Goal: Information Seeking & Learning: Learn about a topic

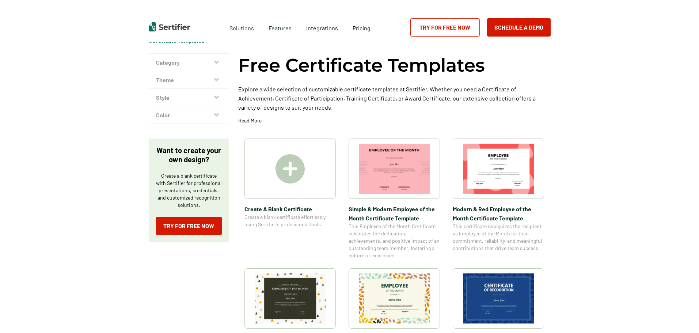
scroll to position [37, 0]
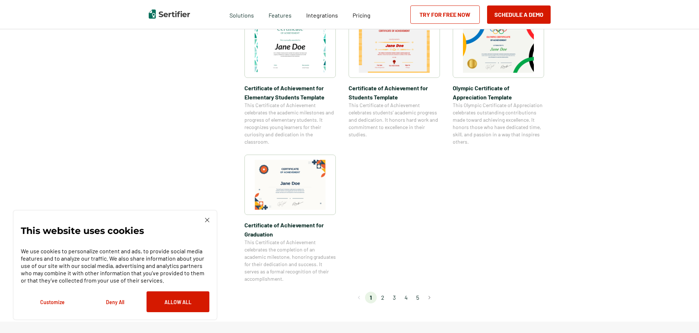
scroll to position [658, 0]
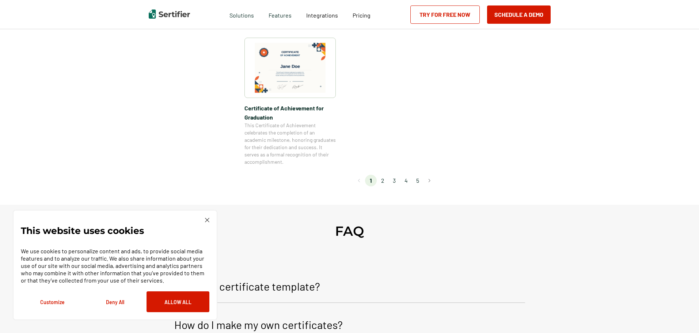
click at [383, 179] on li "2" at bounding box center [383, 181] width 12 height 12
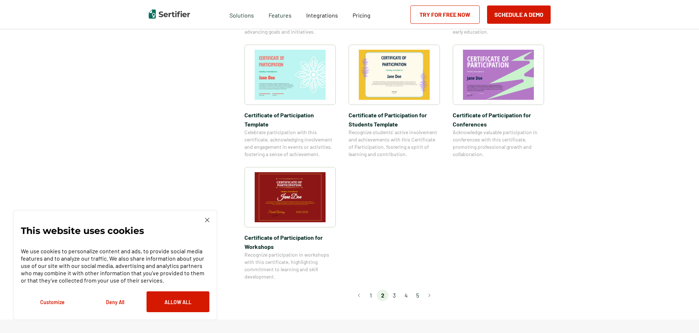
scroll to position [548, 0]
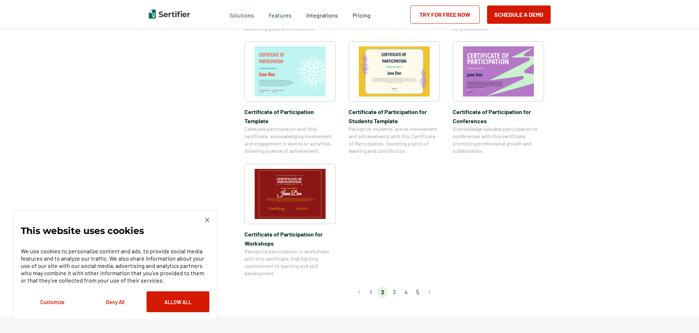
click at [397, 286] on li "3" at bounding box center [395, 292] width 12 height 12
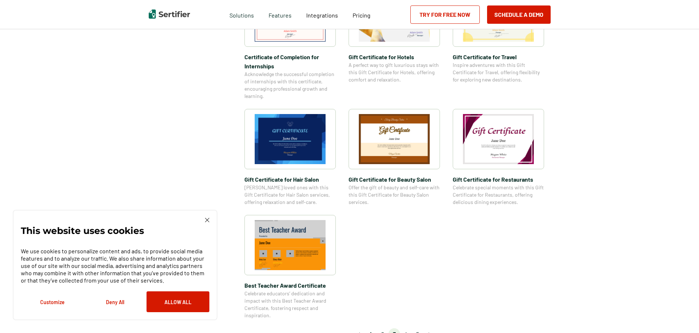
scroll to position [512, 0]
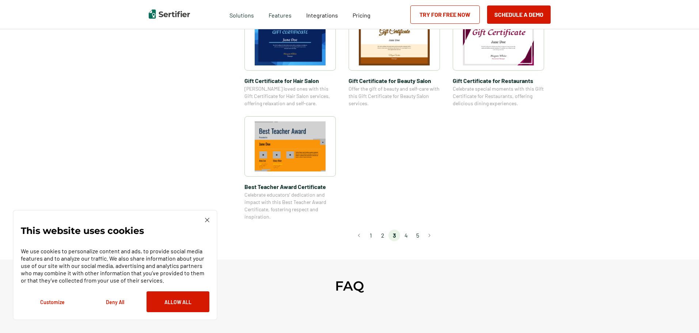
click at [410, 235] on li "4" at bounding box center [406, 236] width 12 height 12
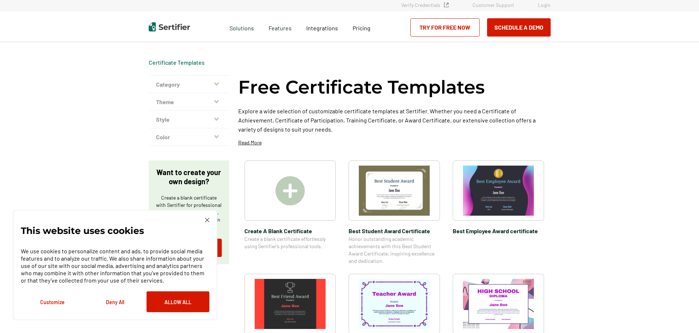
scroll to position [0, 0]
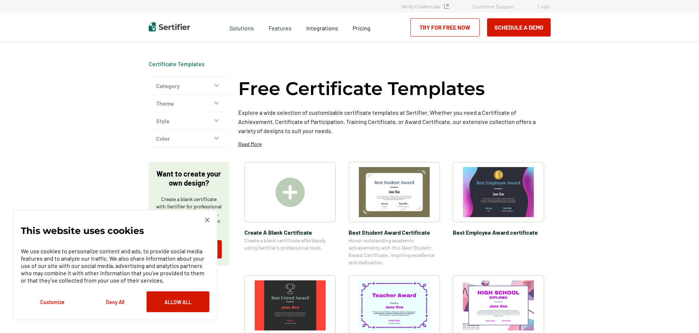
click at [286, 199] on img at bounding box center [290, 192] width 29 height 29
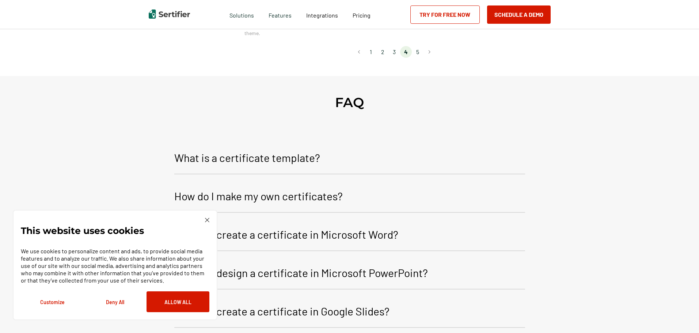
scroll to position [987, 0]
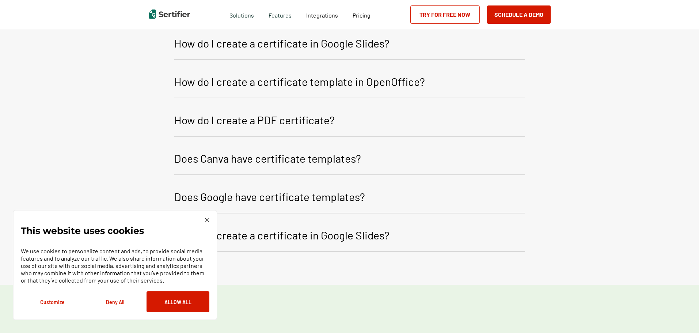
click at [211, 219] on div "This website uses cookies We use cookies to personalize content and ads, to pro…" at bounding box center [115, 265] width 205 height 110
click at [209, 217] on div "This website uses cookies We use cookies to personalize content and ads, to pro…" at bounding box center [115, 265] width 205 height 110
click at [208, 220] on img at bounding box center [207, 220] width 4 height 4
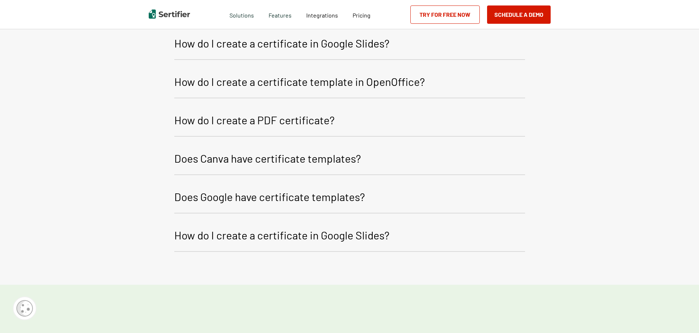
click at [217, 196] on p "Does Google have certificate templates?" at bounding box center [269, 197] width 191 height 18
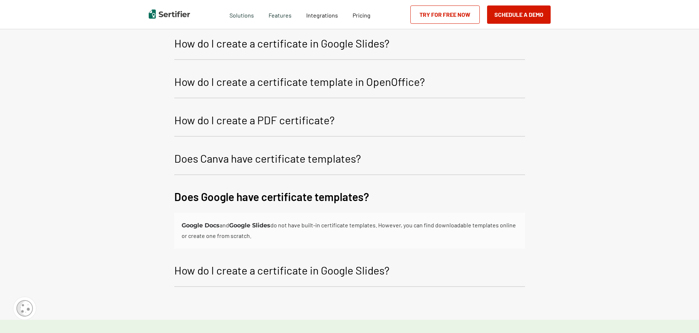
click at [250, 270] on p "How do I create a certificate in Google Slides?" at bounding box center [281, 270] width 215 height 18
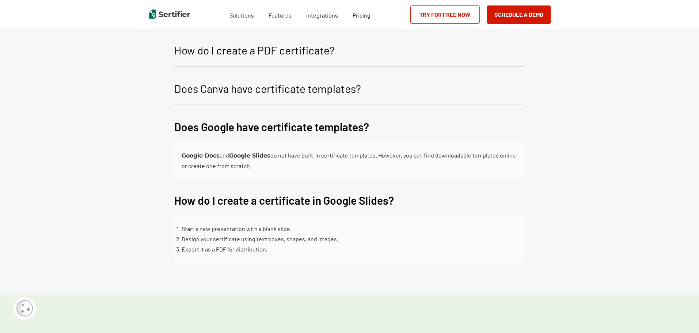
scroll to position [1060, 0]
